Goal: Find specific page/section: Find specific page/section

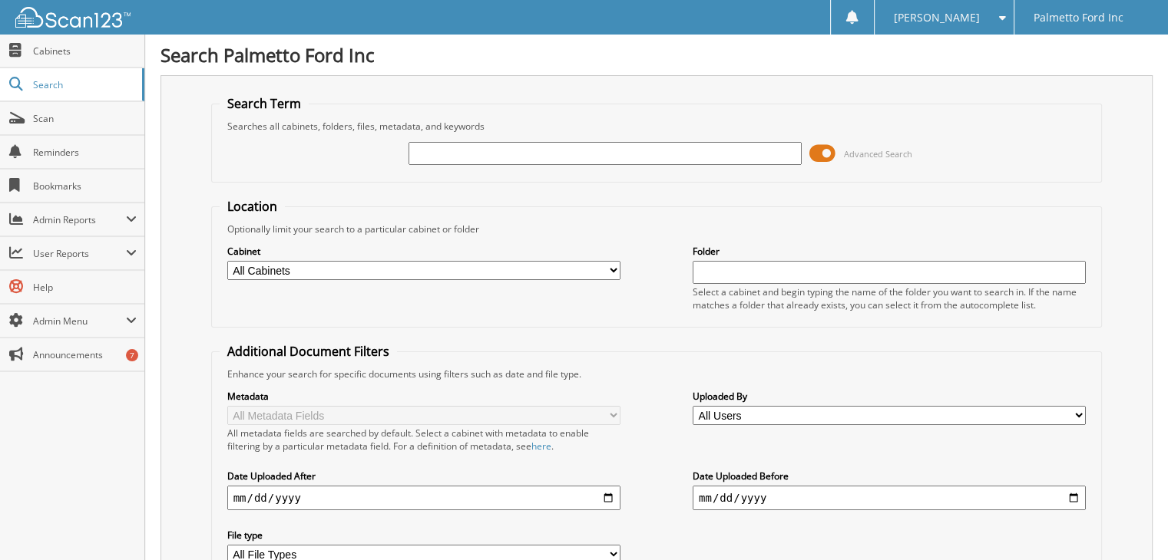
click at [478, 153] on input "text" at bounding box center [604, 153] width 393 height 23
type input "95757"
click at [361, 266] on select "All Cabinets 2017 FORD DEALS 2018 FORD DEALS 2021 Accounts Payable 2021 BODY SH…" at bounding box center [423, 270] width 393 height 19
select select "50932"
click at [227, 261] on select "All Cabinets 2017 FORD DEALS 2018 FORD DEALS 2021 Accounts Payable 2021 BODY SH…" at bounding box center [423, 270] width 393 height 19
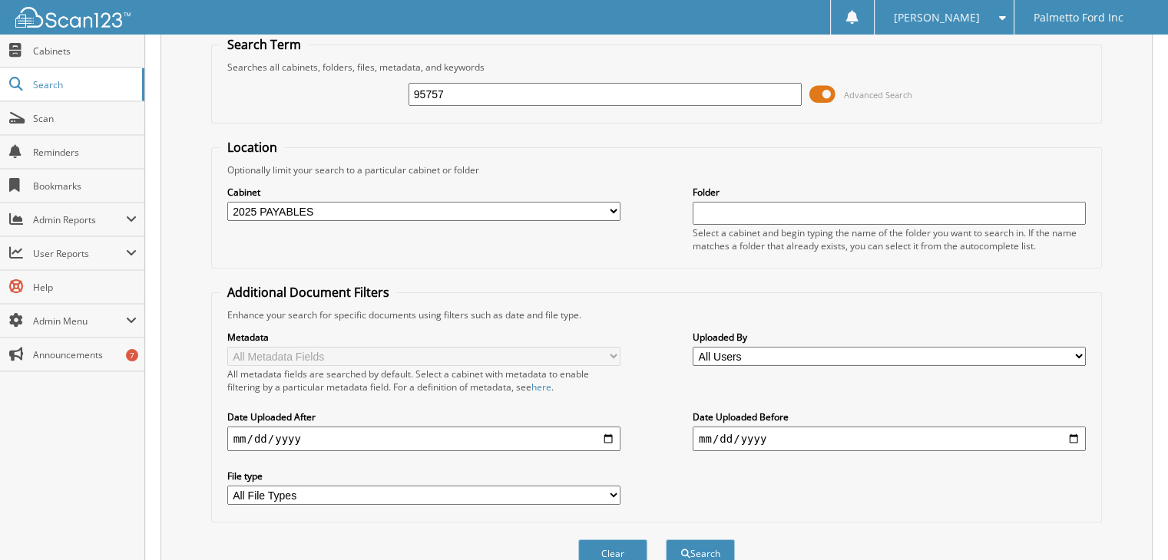
scroll to position [123, 0]
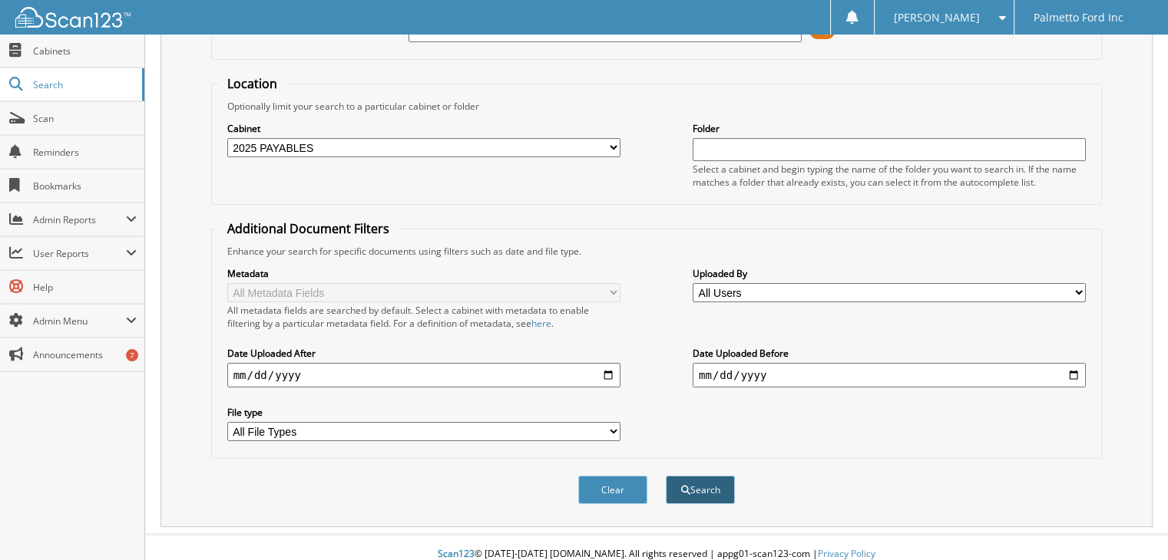
click at [686, 486] on span "submit" at bounding box center [685, 490] width 9 height 9
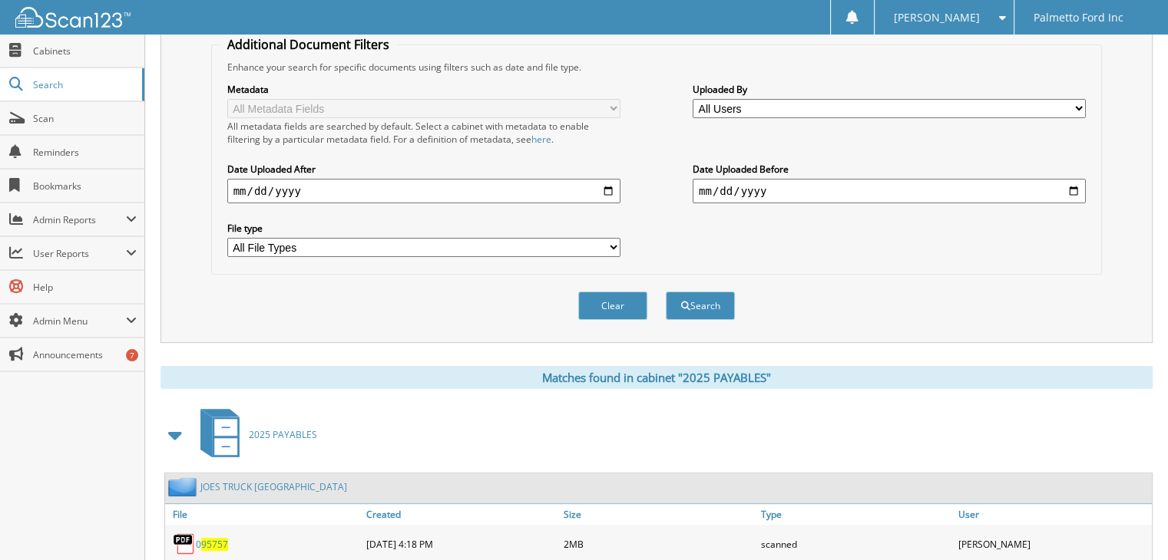
scroll to position [365, 0]
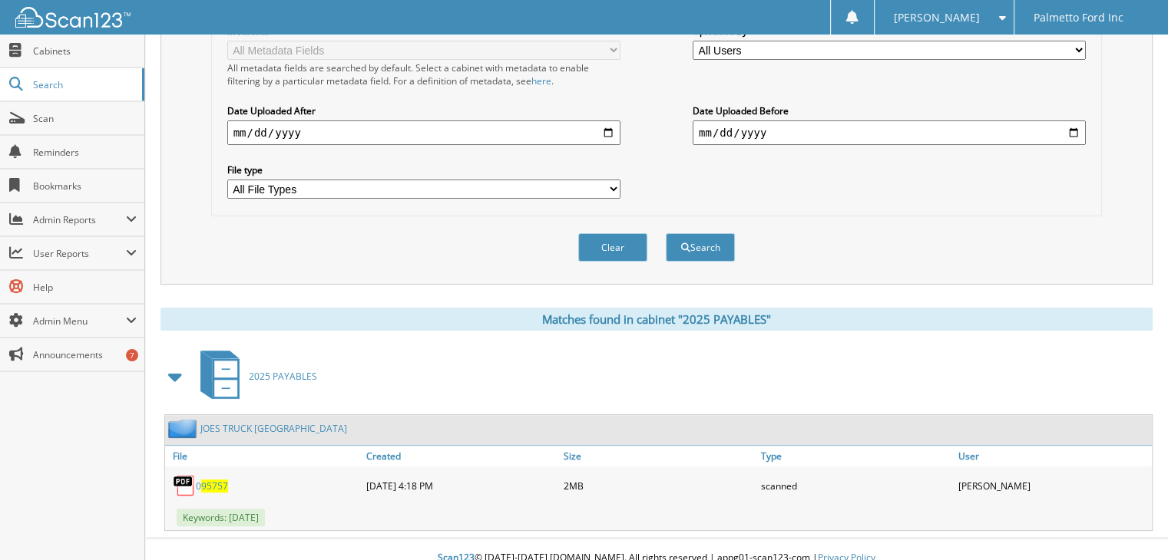
click at [220, 480] on span "95757" at bounding box center [214, 486] width 27 height 13
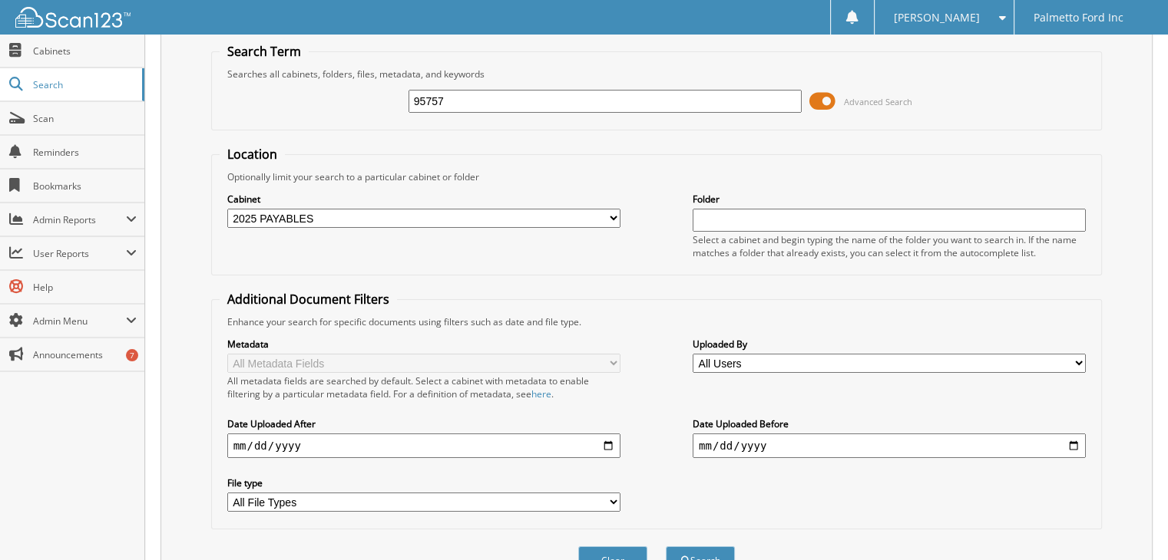
scroll to position [0, 0]
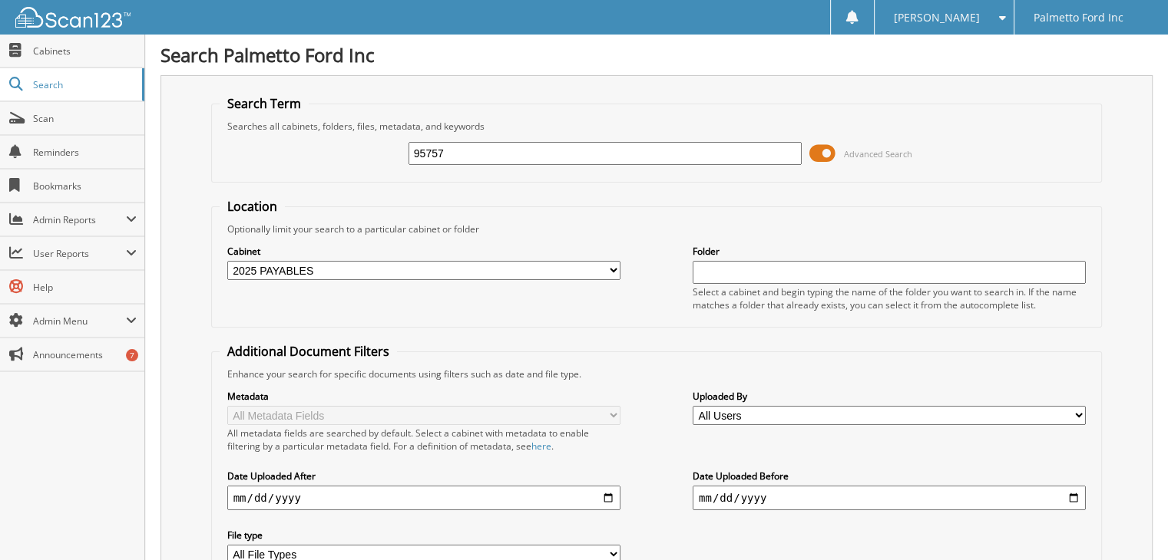
drag, startPoint x: 497, startPoint y: 162, endPoint x: 396, endPoint y: 153, distance: 101.8
click at [396, 153] on div "95757 Advanced Search" at bounding box center [657, 153] width 874 height 41
type input "[US_STATE]"
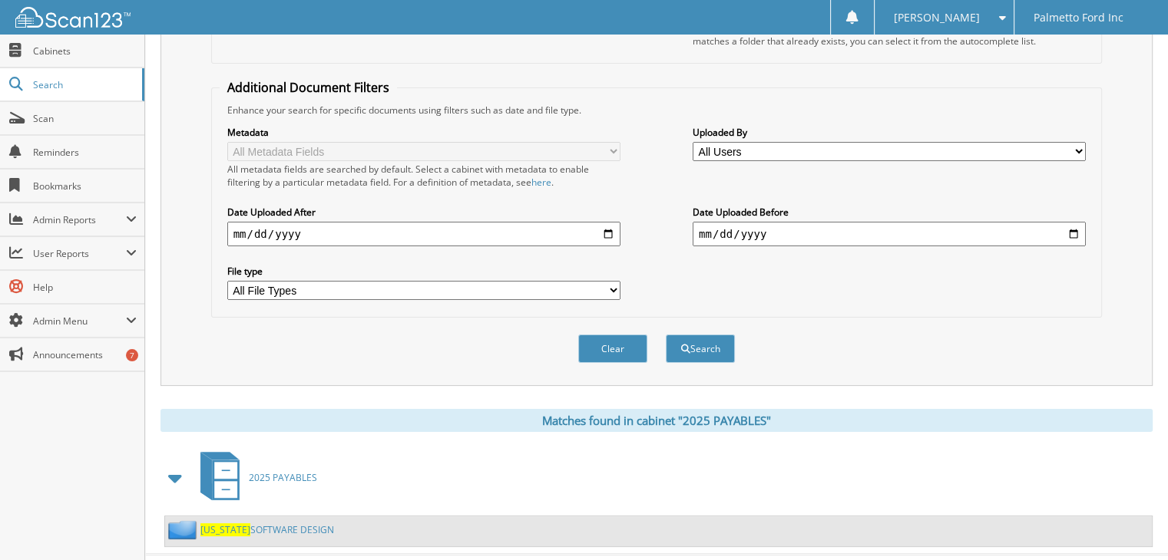
scroll to position [283, 0]
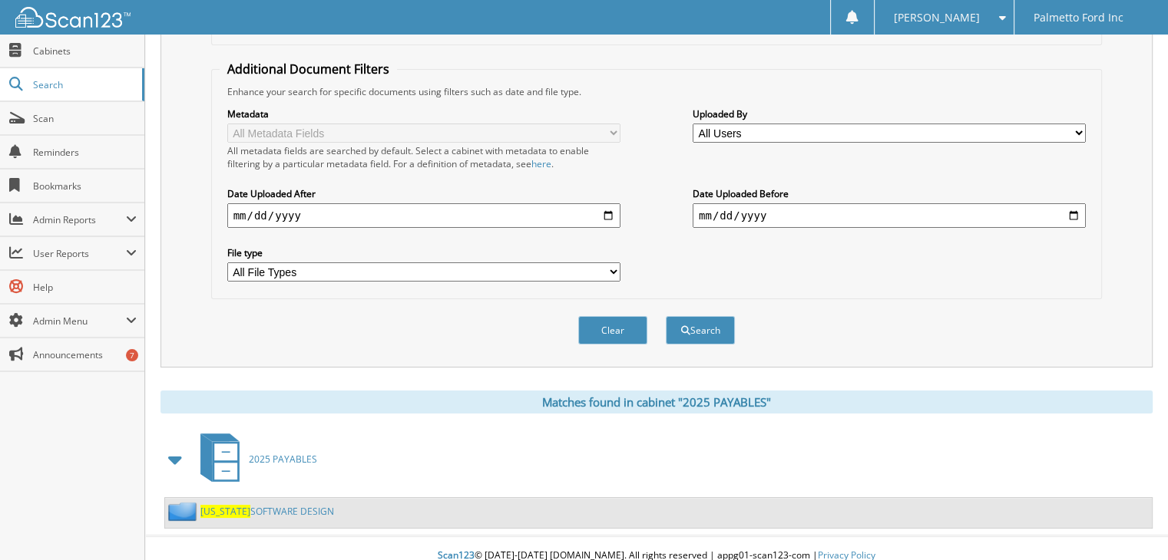
click at [255, 505] on link "MICHIGAN SOFTWARE DESIGN" at bounding box center [267, 511] width 134 height 13
